Goal: Find specific page/section: Find specific page/section

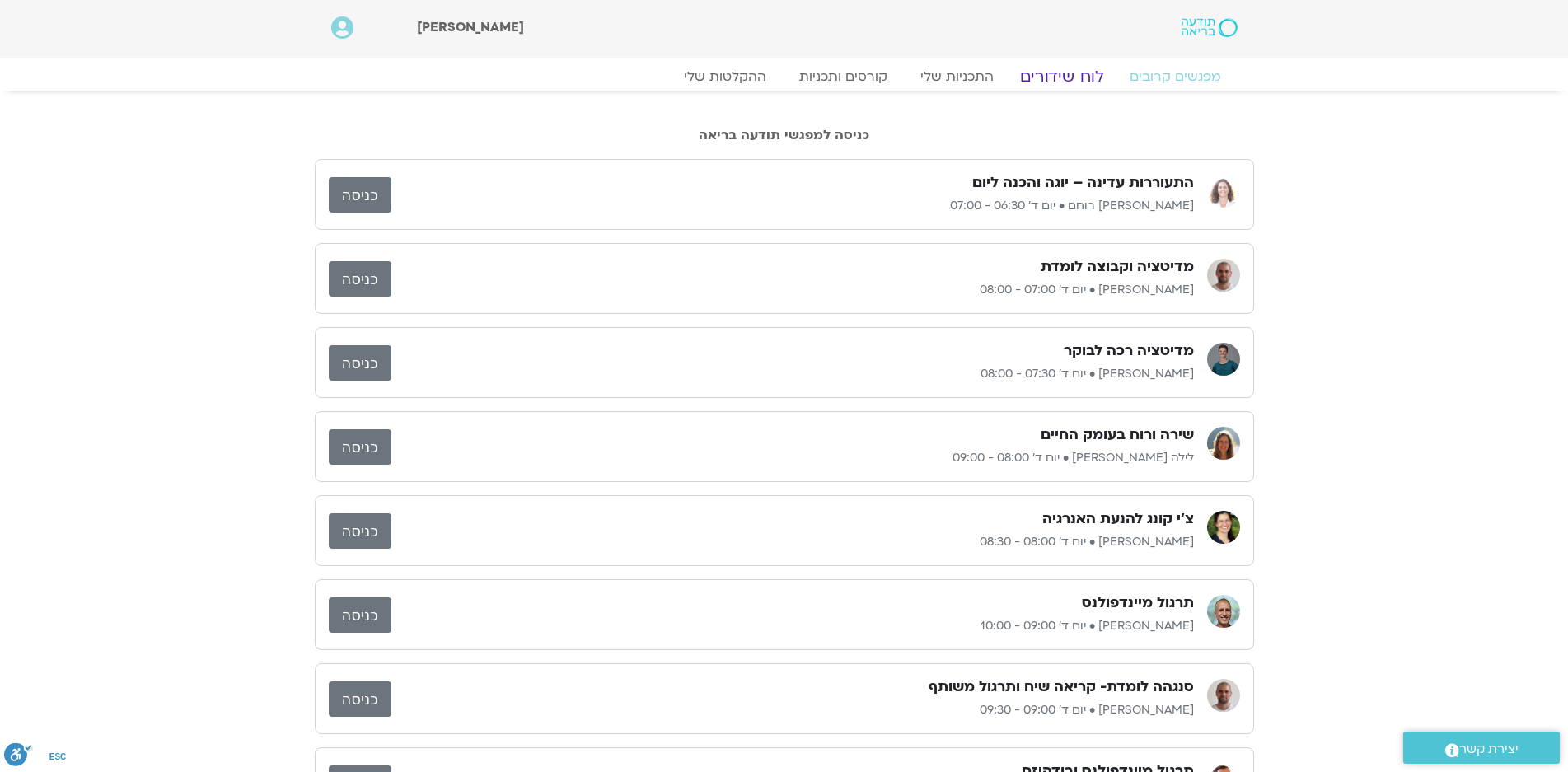
drag, startPoint x: 1070, startPoint y: 78, endPoint x: 1039, endPoint y: 0, distance: 83.9
click at [1070, 76] on link "לוח שידורים" at bounding box center [1061, 76] width 123 height 20
click at [1061, 74] on link "לוח שידורים" at bounding box center [1061, 76] width 123 height 20
click at [1047, 79] on link "לוח שידורים" at bounding box center [1061, 76] width 123 height 20
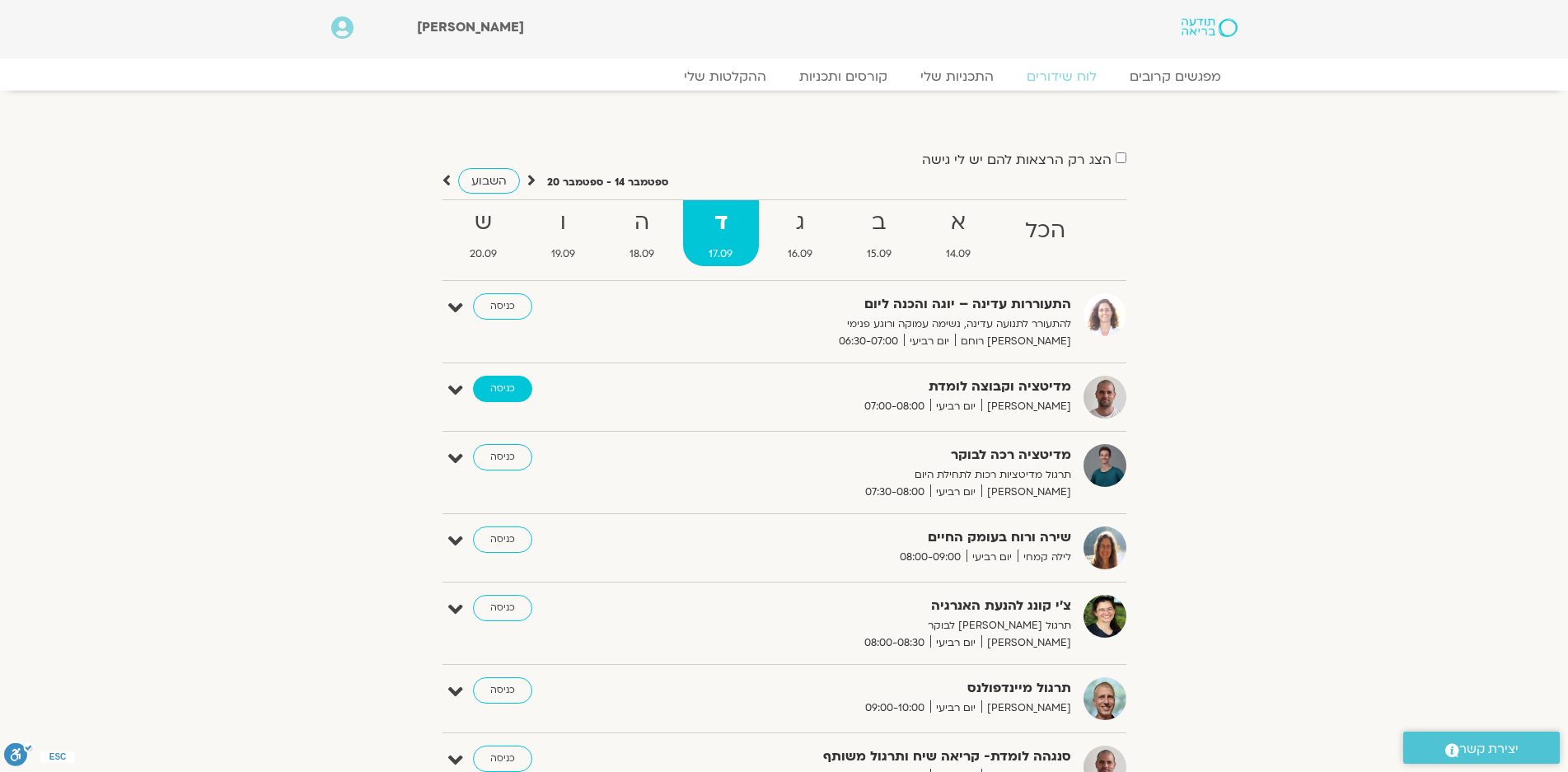
click at [498, 380] on link "כניסה" at bounding box center [503, 388] width 60 height 26
